Goal: Information Seeking & Learning: Learn about a topic

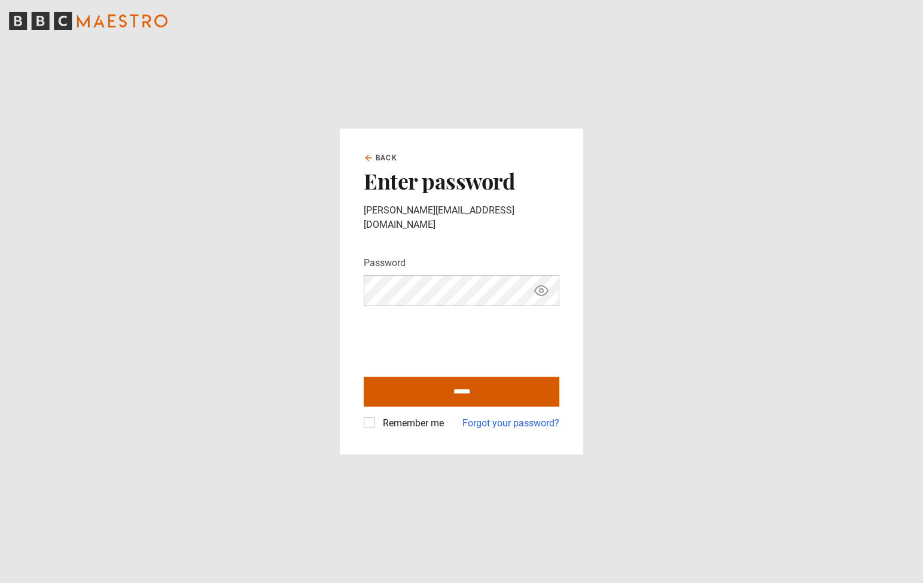
click at [451, 383] on input "******" at bounding box center [462, 392] width 196 height 30
type input "**********"
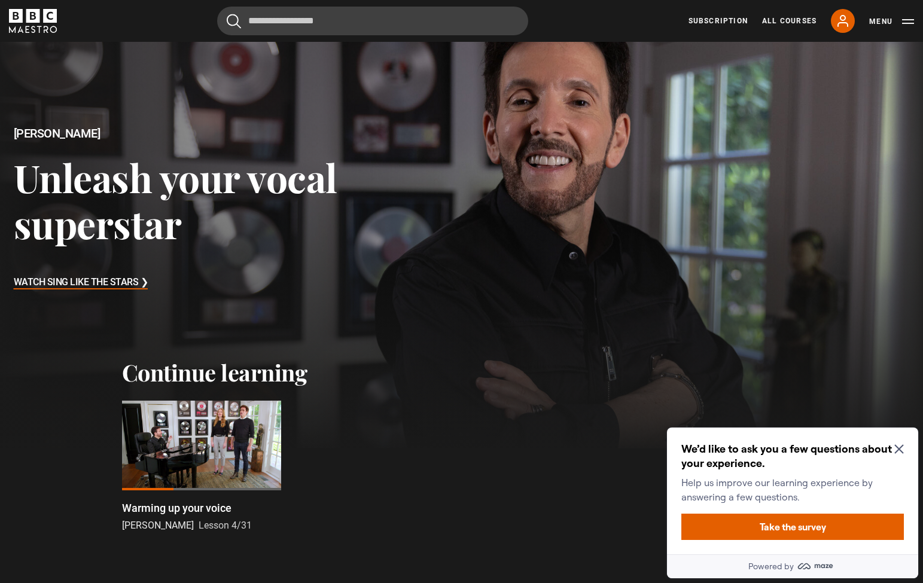
scroll to position [86, 0]
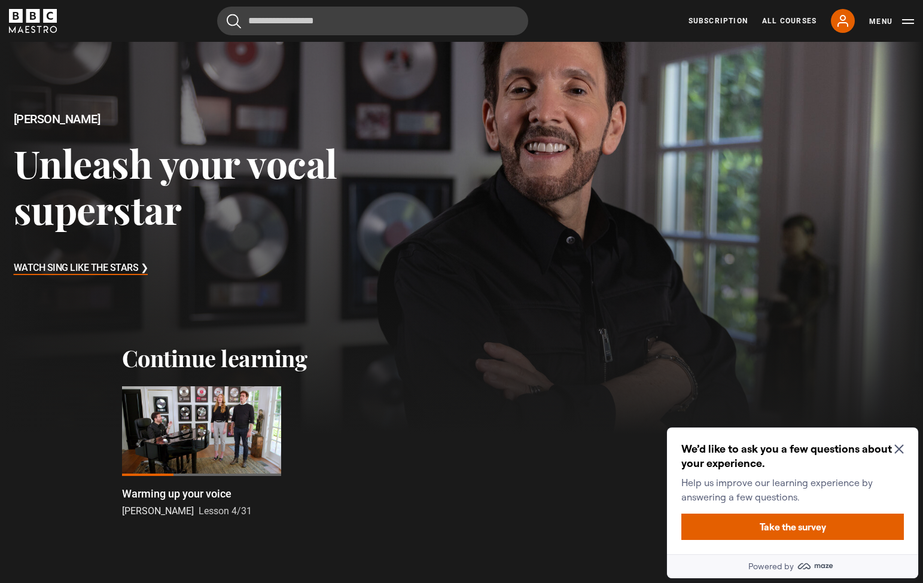
click at [899, 447] on icon "Close Maze Prompt" at bounding box center [898, 449] width 9 height 9
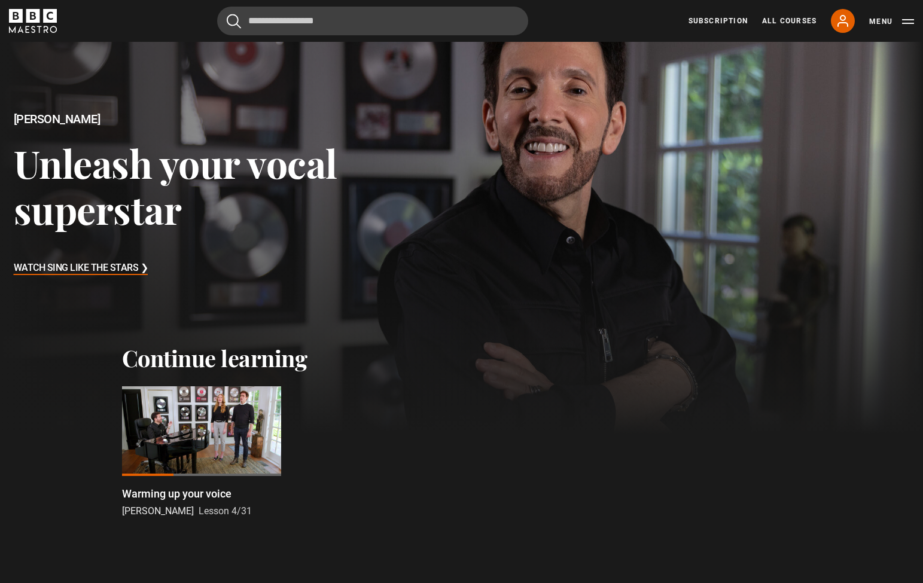
click at [190, 409] on div at bounding box center [201, 431] width 159 height 90
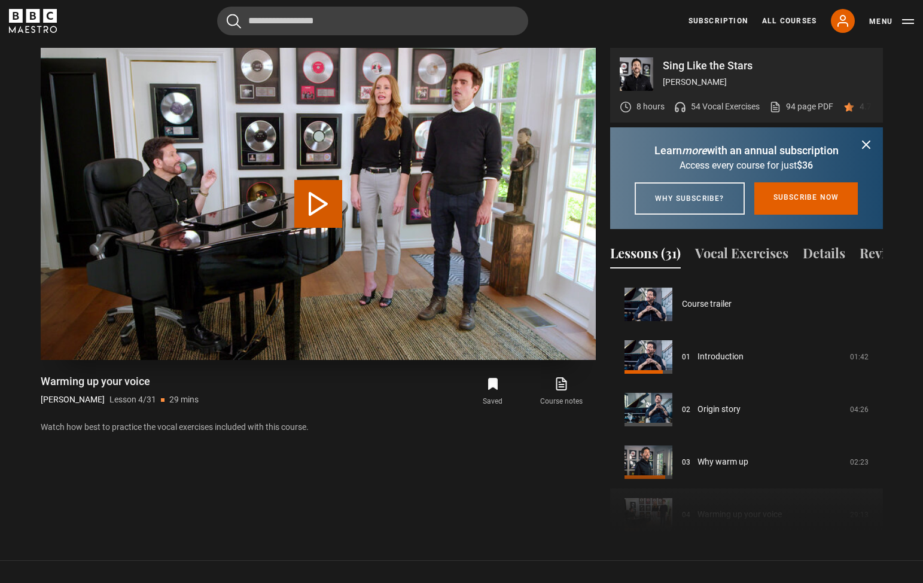
scroll to position [158, 0]
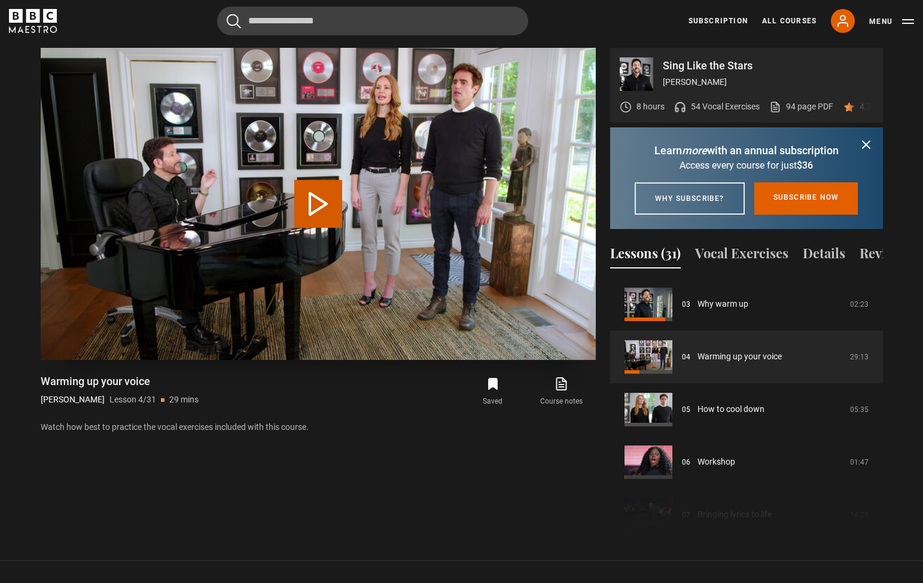
click at [317, 209] on button "Play Lesson Warming up your voice" at bounding box center [318, 204] width 48 height 48
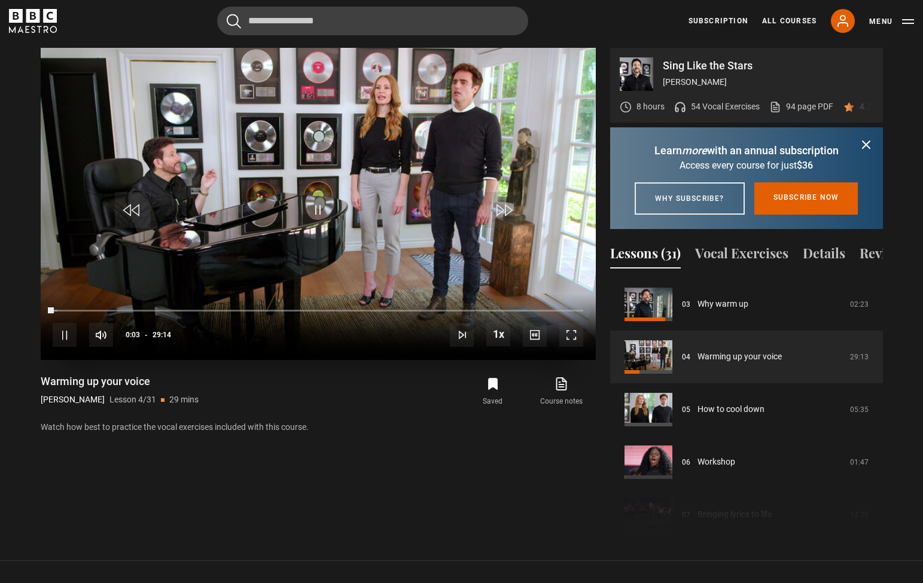
click at [68, 332] on span "Video Player" at bounding box center [65, 335] width 24 height 24
click at [727, 268] on button "Vocal Exercises" at bounding box center [741, 255] width 93 height 25
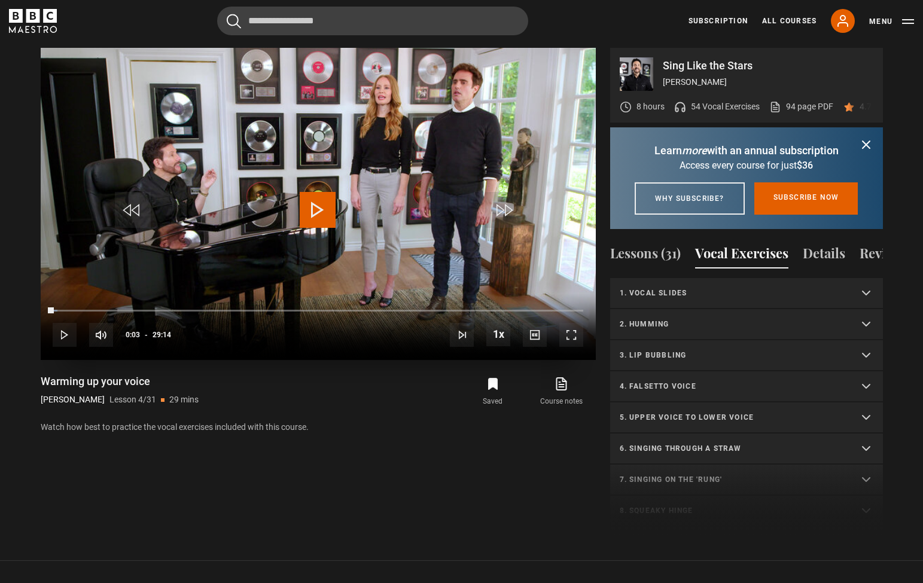
click at [323, 212] on span "Video Player" at bounding box center [318, 210] width 36 height 36
click at [76, 307] on div "10s Skip Back 10 seconds Pause 10s Skip Forward 10 seconds Loaded : 3.40% 01:23…" at bounding box center [318, 327] width 555 height 66
click at [102, 311] on div "Loaded : 3.40% 02:42 02:42" at bounding box center [318, 311] width 530 height 4
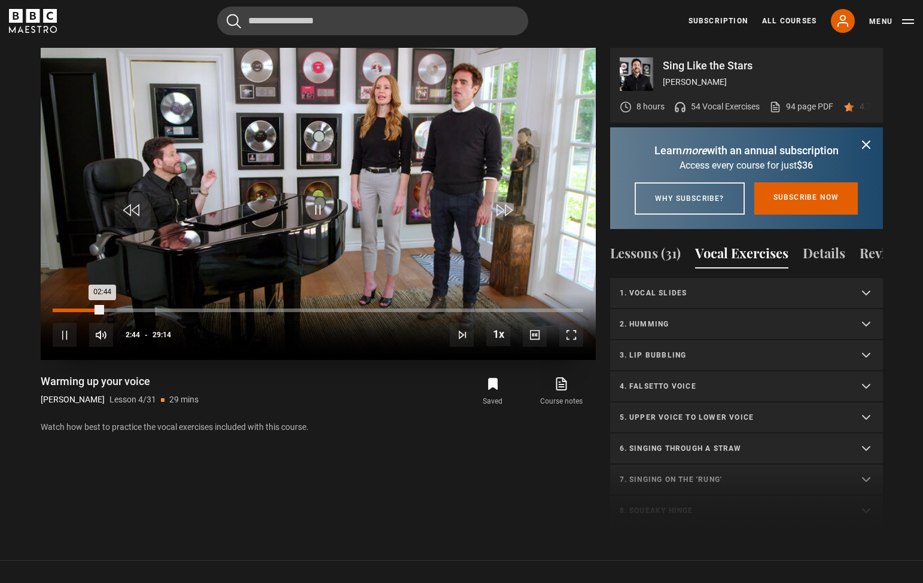
click at [84, 310] on div "Loaded : 9.68% 01:44 02:44" at bounding box center [318, 311] width 530 height 4
click at [69, 310] on div "Loaded : 6.26% 00:53 01:46" at bounding box center [318, 311] width 530 height 4
click at [120, 310] on div "03:39" at bounding box center [120, 311] width 2 height 4
click at [126, 310] on div "04:01" at bounding box center [127, 311] width 2 height 4
click at [131, 310] on div "Loaded : 14.52% 04:19 04:02" at bounding box center [318, 311] width 530 height 4
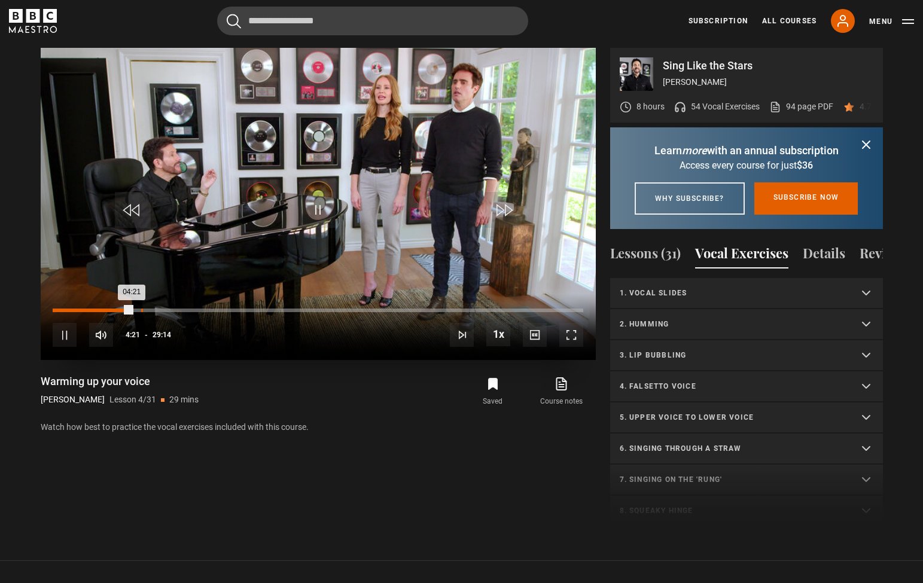
click at [141, 310] on div "Loaded : 14.82% 04:52 04:21" at bounding box center [318, 311] width 530 height 4
click at [176, 309] on div "Loaded : 22.55% 06:47 05:49" at bounding box center [318, 311] width 530 height 4
click at [185, 308] on div "10s Skip Back 10 seconds Pause 10s Skip Forward 10 seconds Loaded : 23.26% 06:5…" at bounding box center [318, 327] width 555 height 66
click at [192, 310] on div "07:41" at bounding box center [193, 311] width 2 height 4
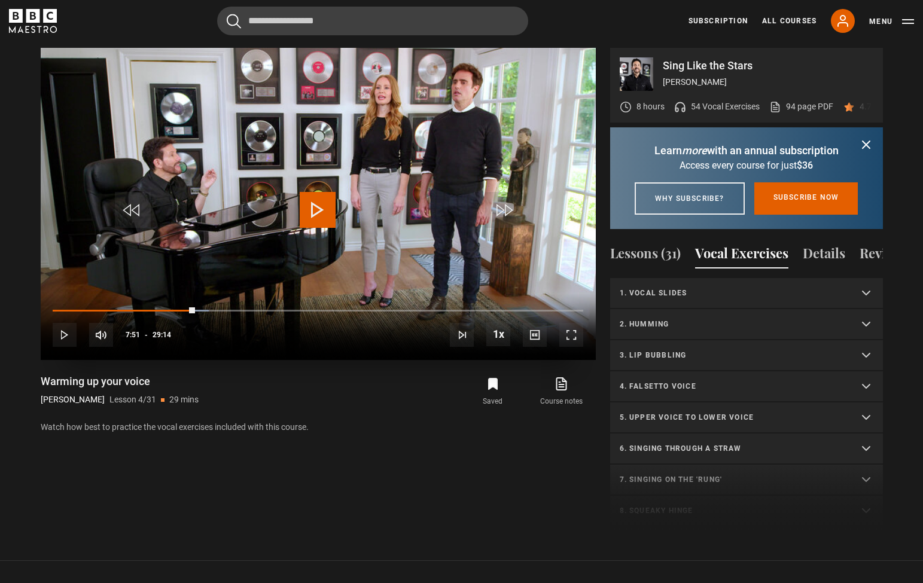
click at [319, 202] on span "Video Player" at bounding box center [318, 210] width 36 height 36
click at [61, 337] on span "Video Player" at bounding box center [65, 335] width 24 height 24
click at [322, 202] on span "Video Player" at bounding box center [318, 210] width 36 height 36
click at [56, 332] on span "Video Player" at bounding box center [65, 335] width 24 height 24
click at [708, 298] on p "1. Vocal slides" at bounding box center [732, 293] width 225 height 11
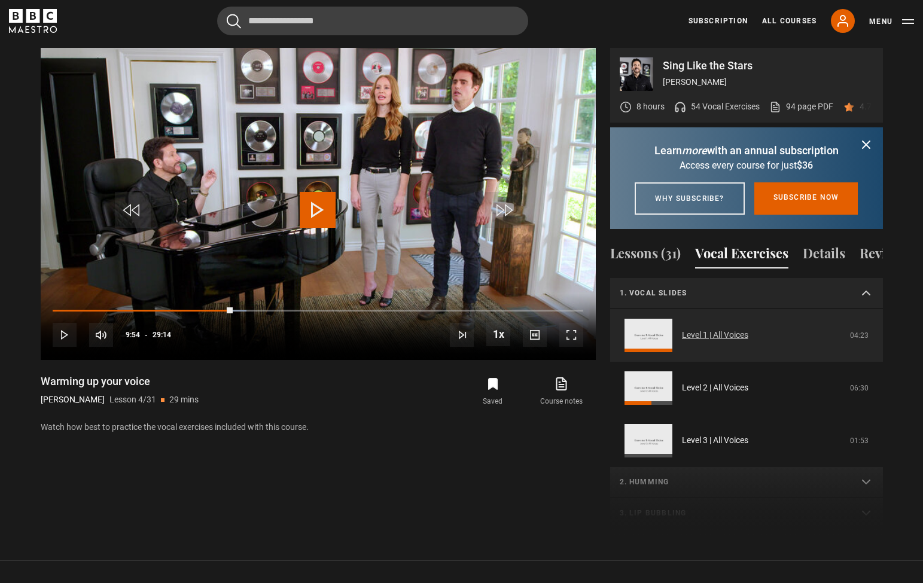
click at [682, 341] on link "Level 1 | All Voices" at bounding box center [715, 335] width 66 height 13
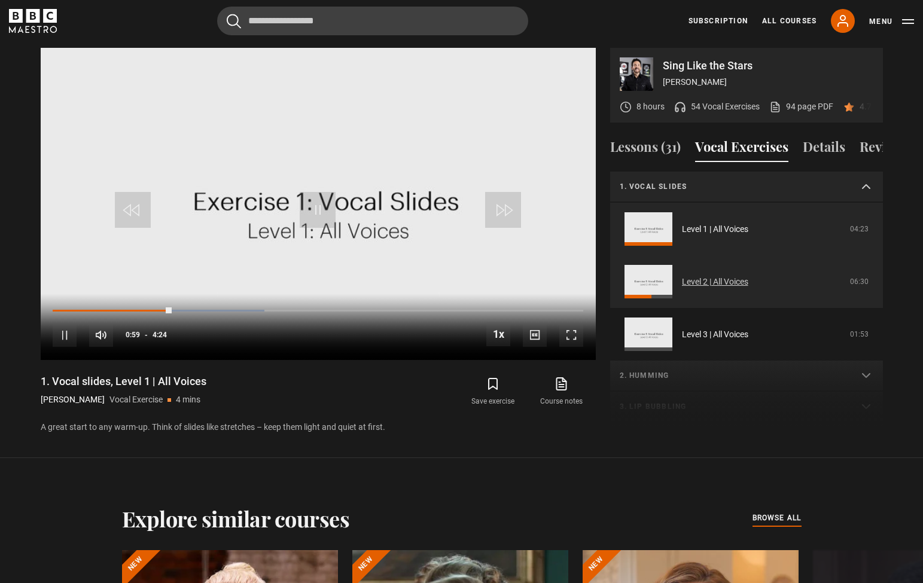
click at [697, 279] on link "Level 2 | All Voices" at bounding box center [715, 282] width 66 height 13
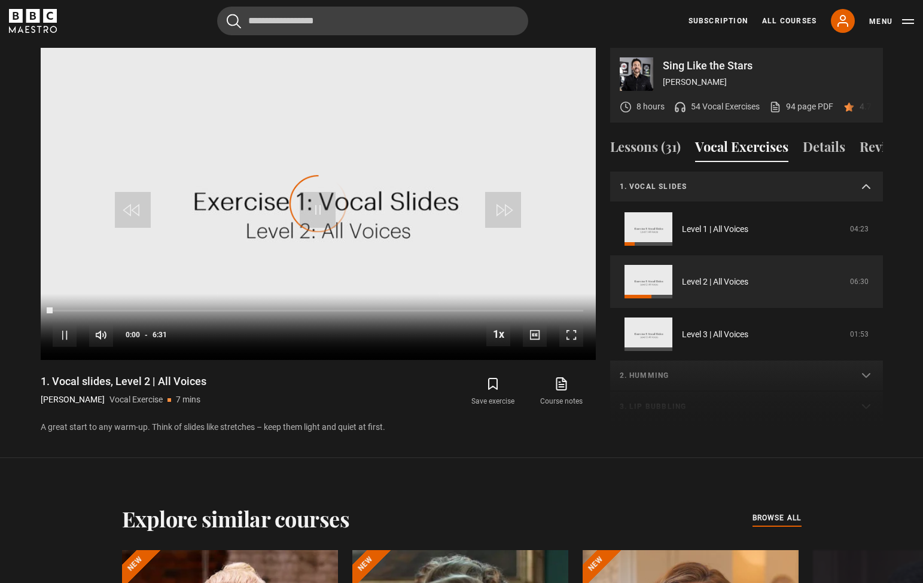
scroll to position [31, 0]
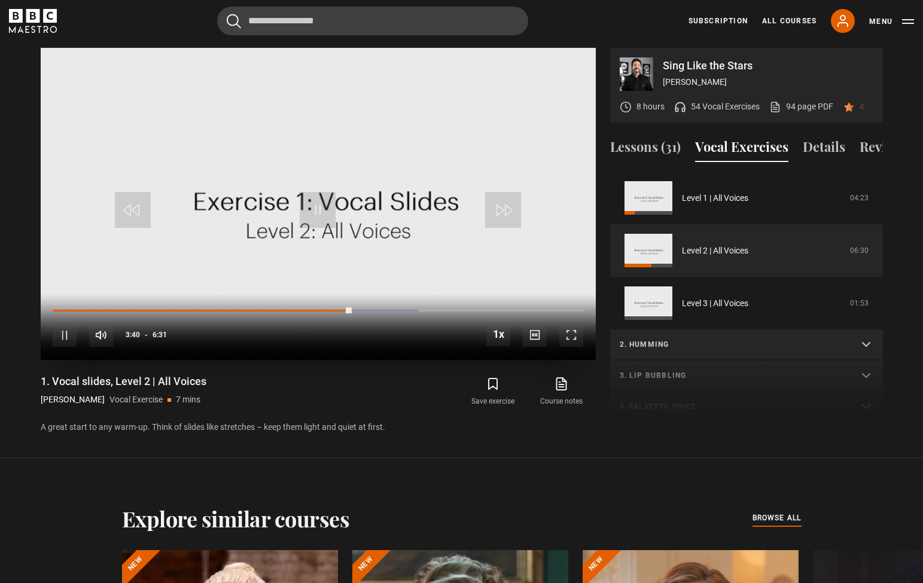
click at [63, 341] on span "Video Player" at bounding box center [65, 335] width 24 height 24
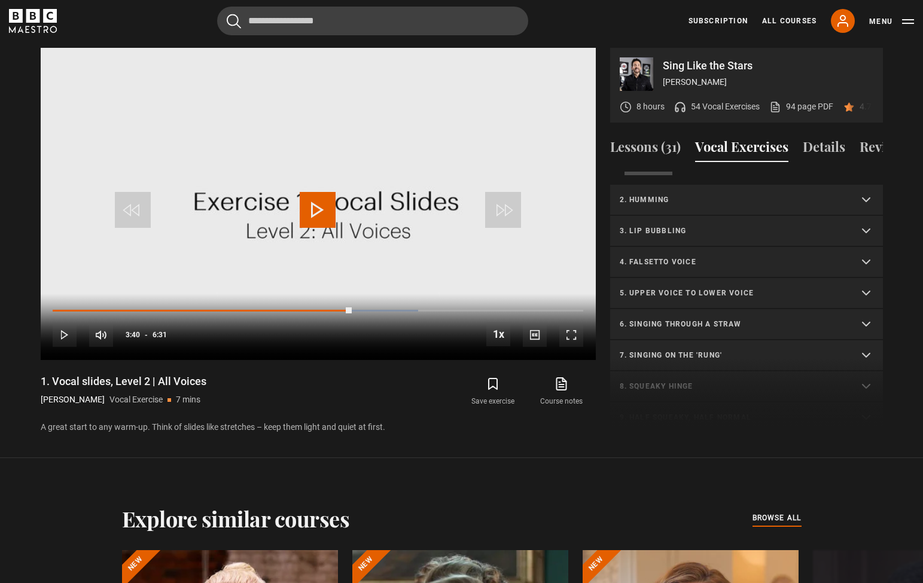
scroll to position [187, 0]
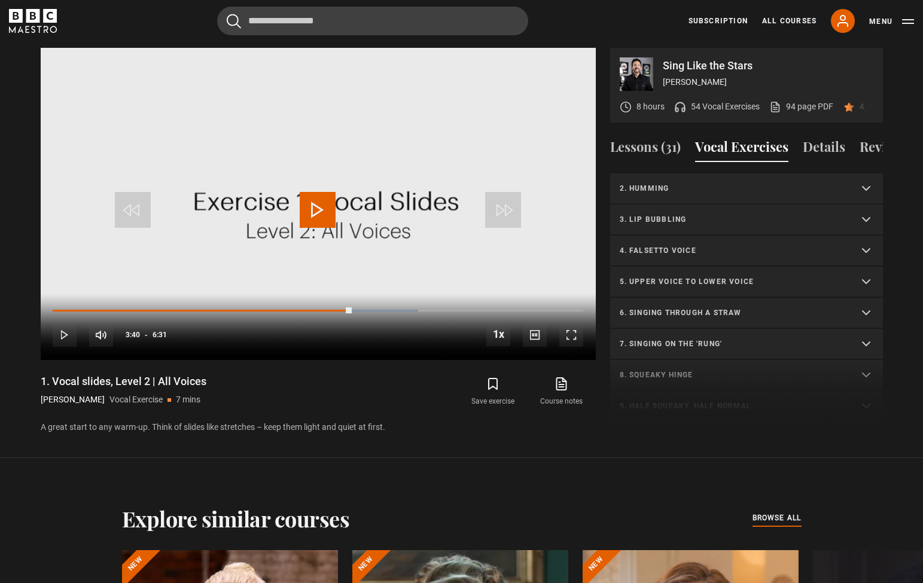
click at [707, 287] on summary "5. Upper voice to lower voice" at bounding box center [746, 282] width 273 height 31
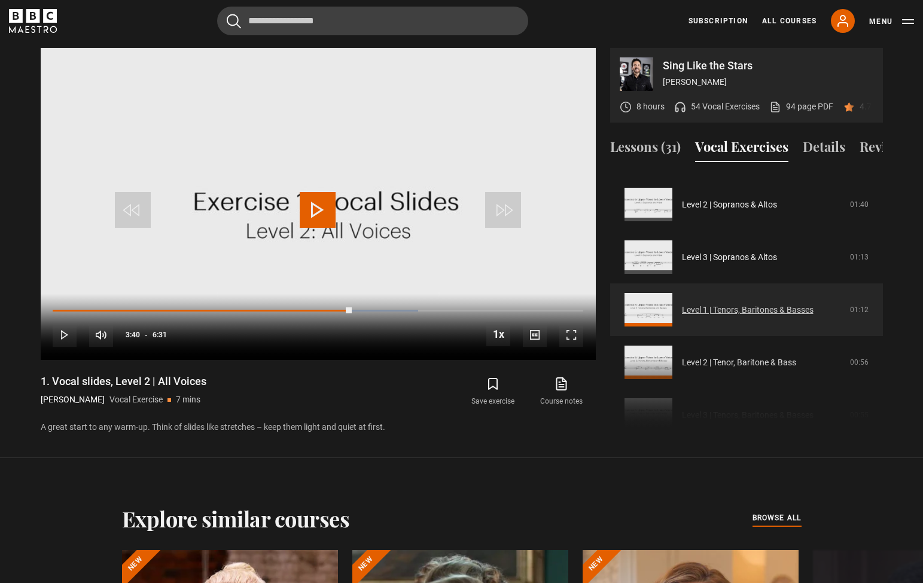
scroll to position [360, 0]
click at [682, 313] on link "Level 1 | Tenors, Baritones & Basses" at bounding box center [748, 309] width 132 height 13
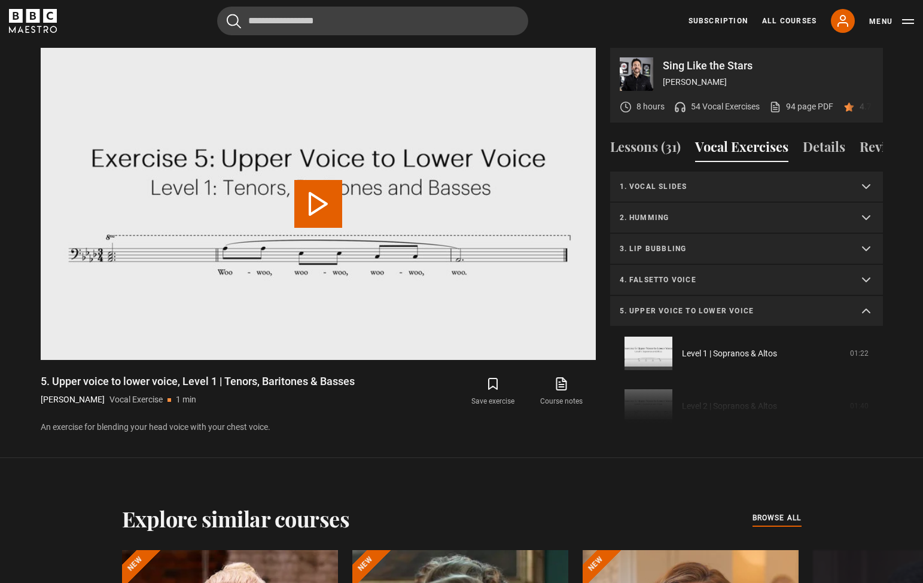
scroll to position [261, 0]
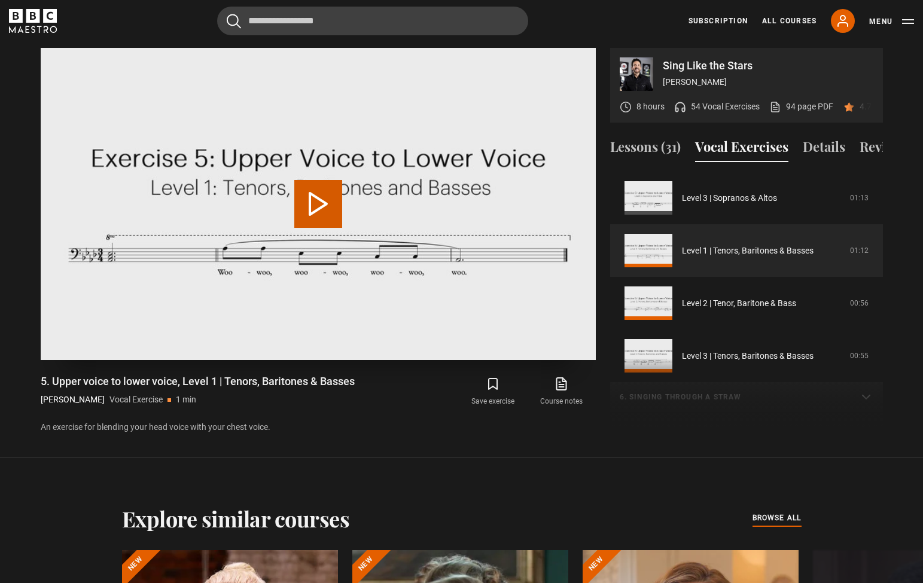
click at [316, 194] on button "Play Video" at bounding box center [318, 204] width 48 height 48
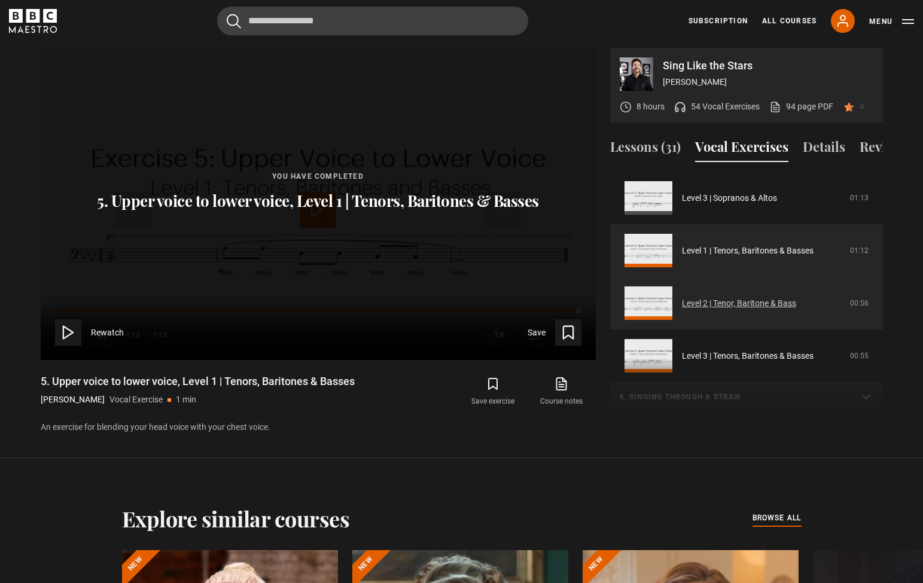
click at [682, 309] on link "Level 2 | Tenor, Baritone & Bass" at bounding box center [739, 303] width 114 height 13
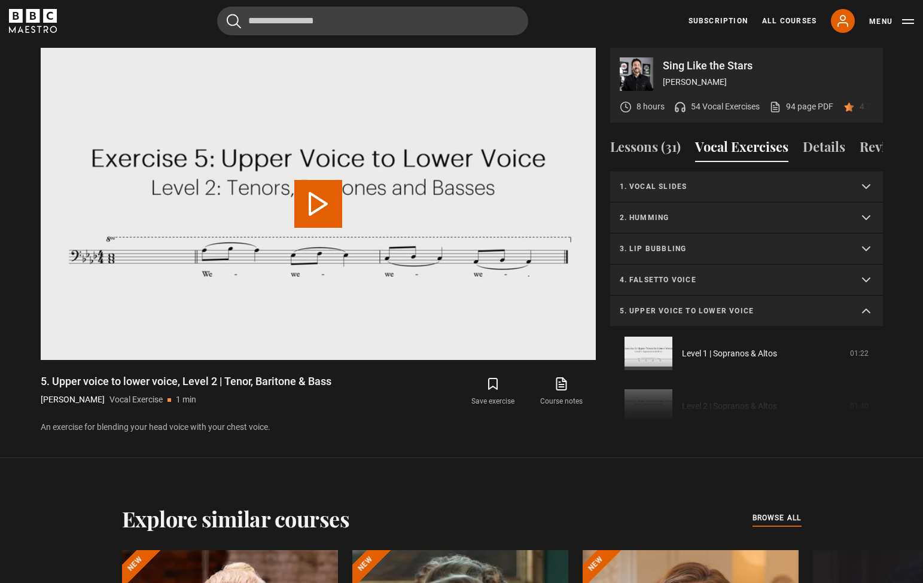
scroll to position [313, 0]
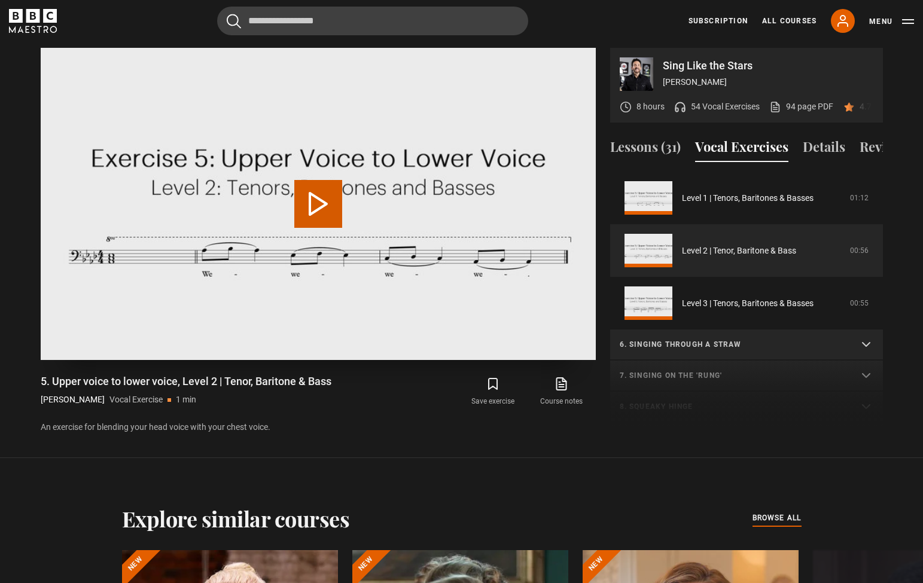
click at [321, 202] on button "Play Video" at bounding box center [318, 204] width 48 height 48
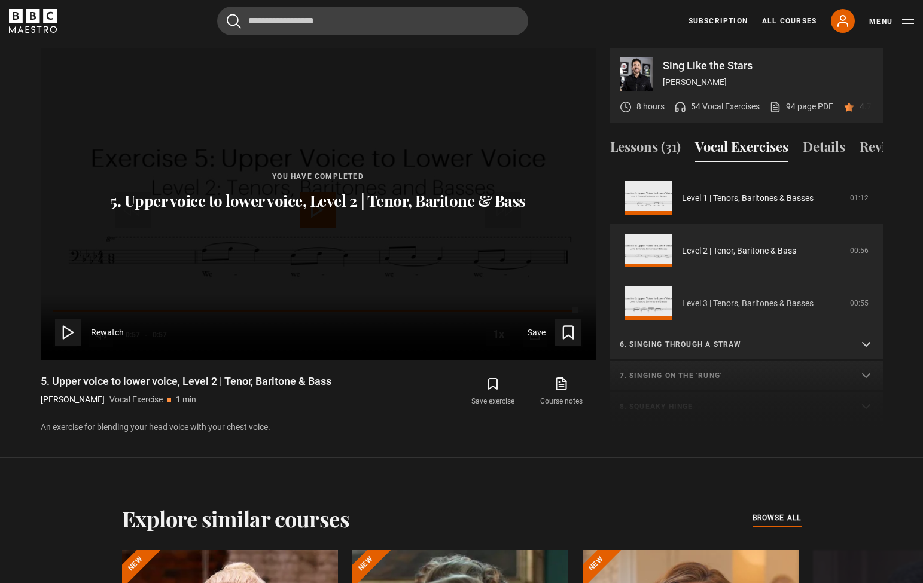
click at [682, 297] on link "Level 3 | Tenors, Baritones & Basses" at bounding box center [748, 303] width 132 height 13
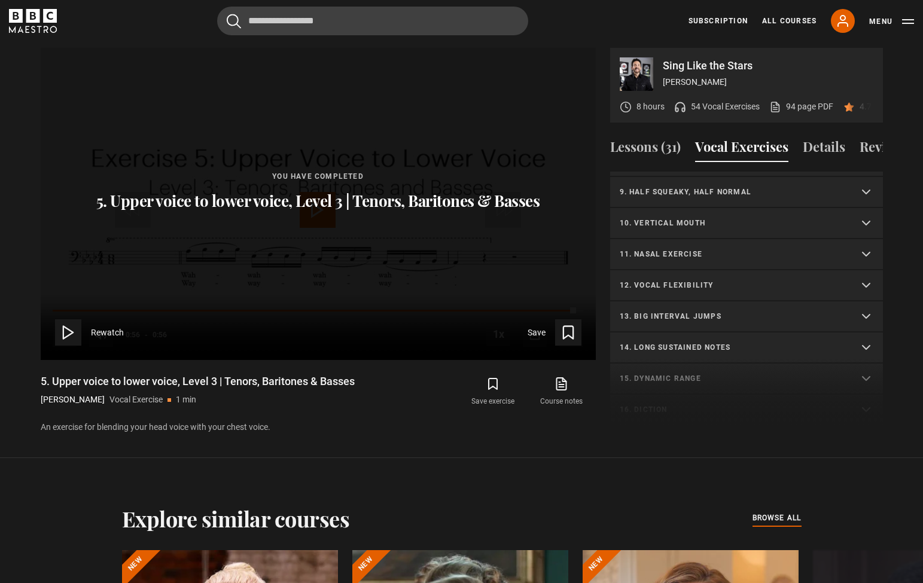
scroll to position [570, 0]
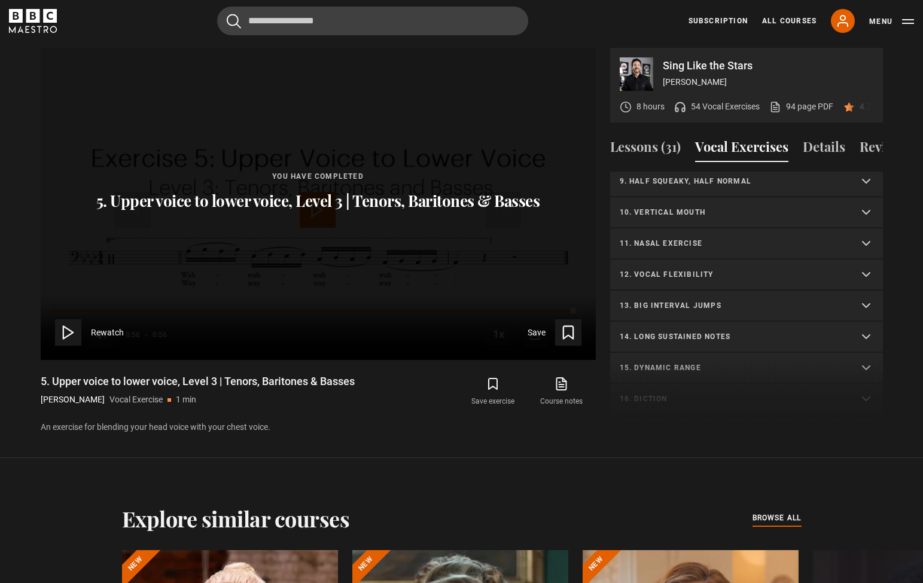
click at [692, 277] on p "12. Vocal flexibility" at bounding box center [732, 274] width 225 height 11
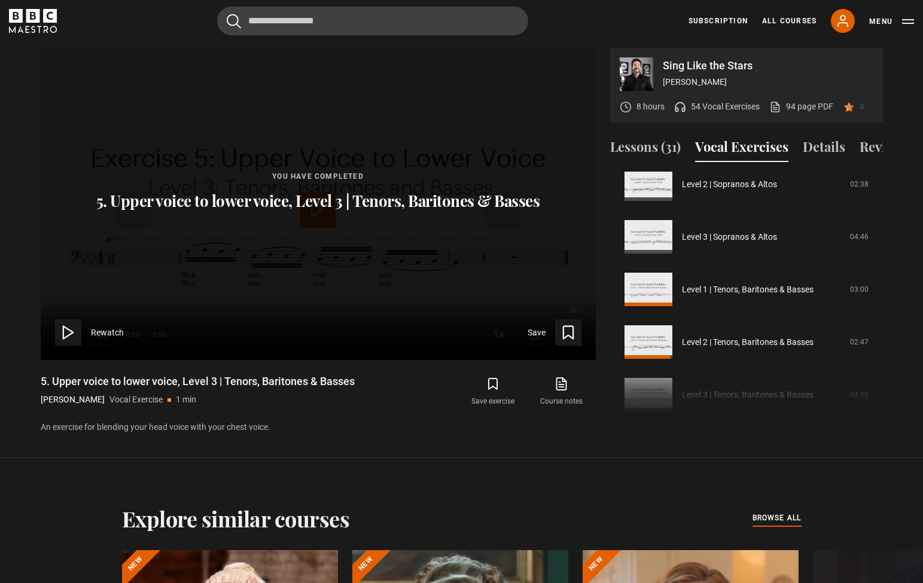
scroll to position [764, 0]
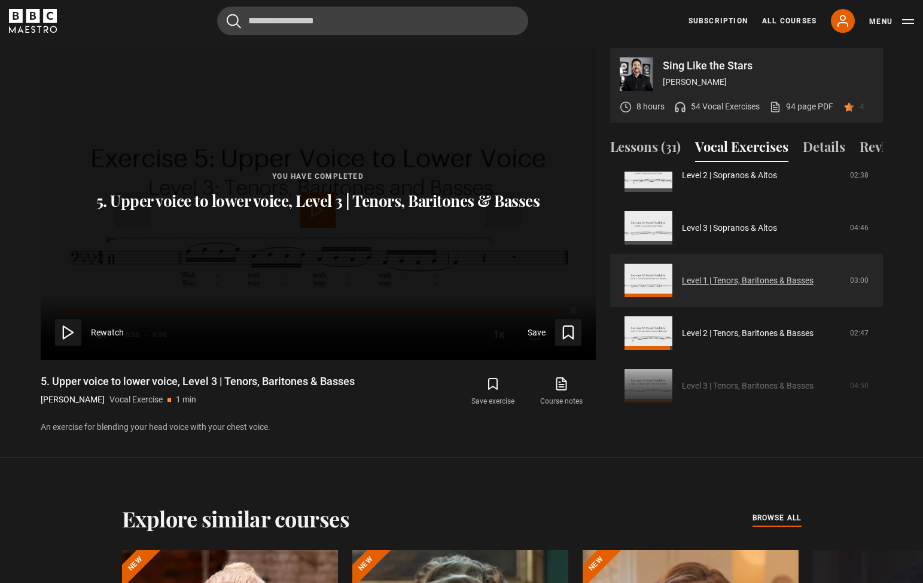
click at [682, 280] on link "Level 1 | Tenors, Baritones & Basses" at bounding box center [748, 280] width 132 height 13
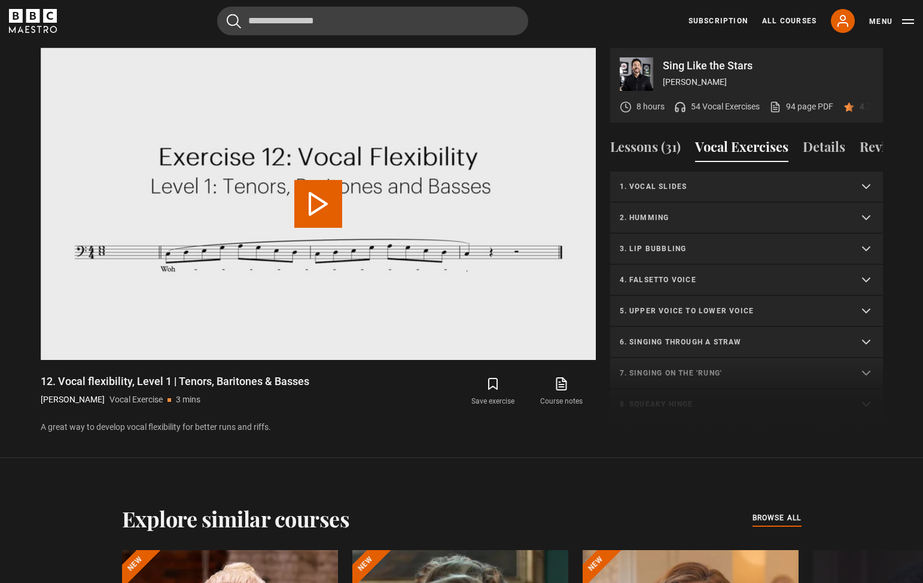
scroll to position [478, 0]
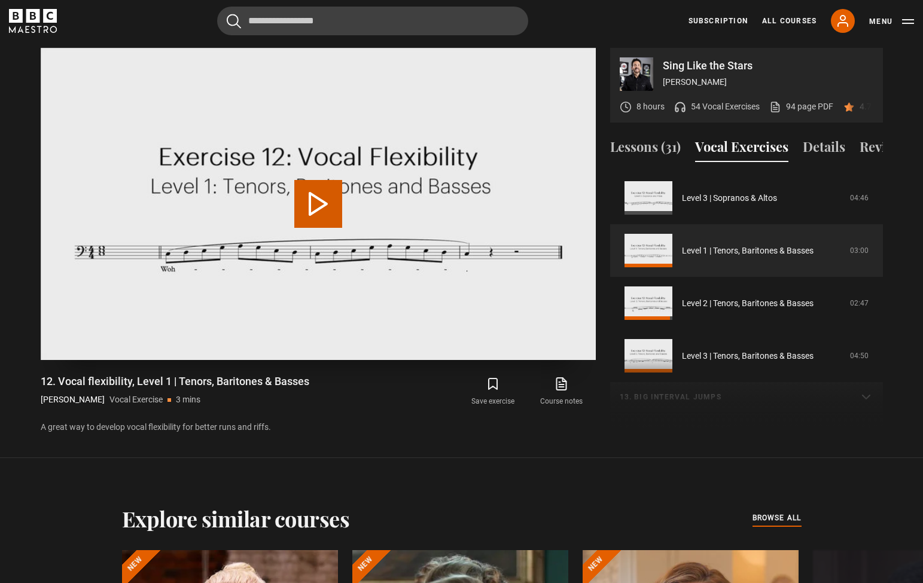
click at [303, 198] on button "Play Video" at bounding box center [318, 204] width 48 height 48
